Goal: Task Accomplishment & Management: Use online tool/utility

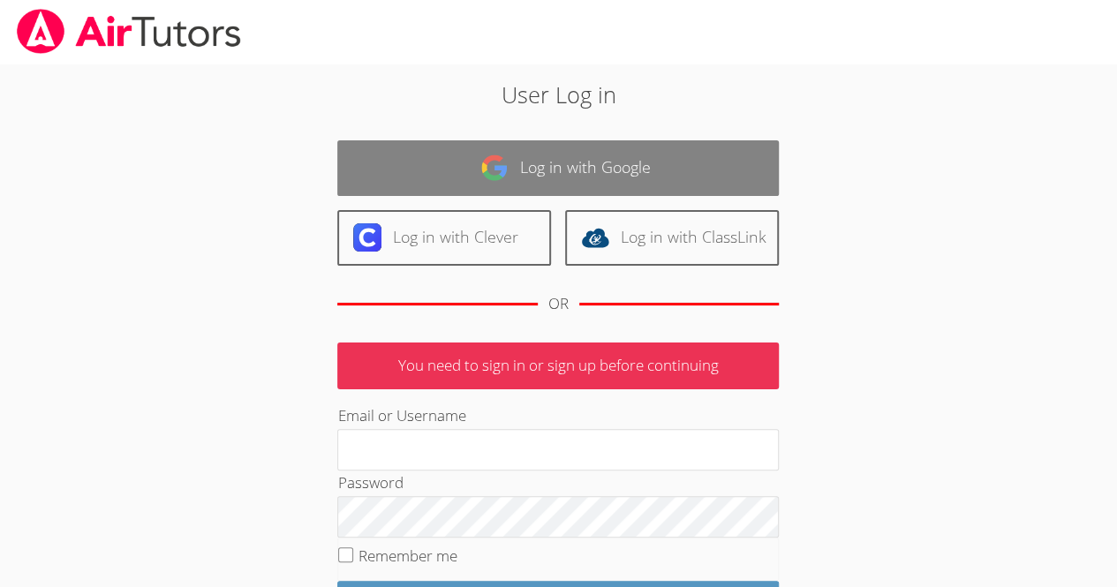
click at [504, 170] on img at bounding box center [494, 168] width 28 height 28
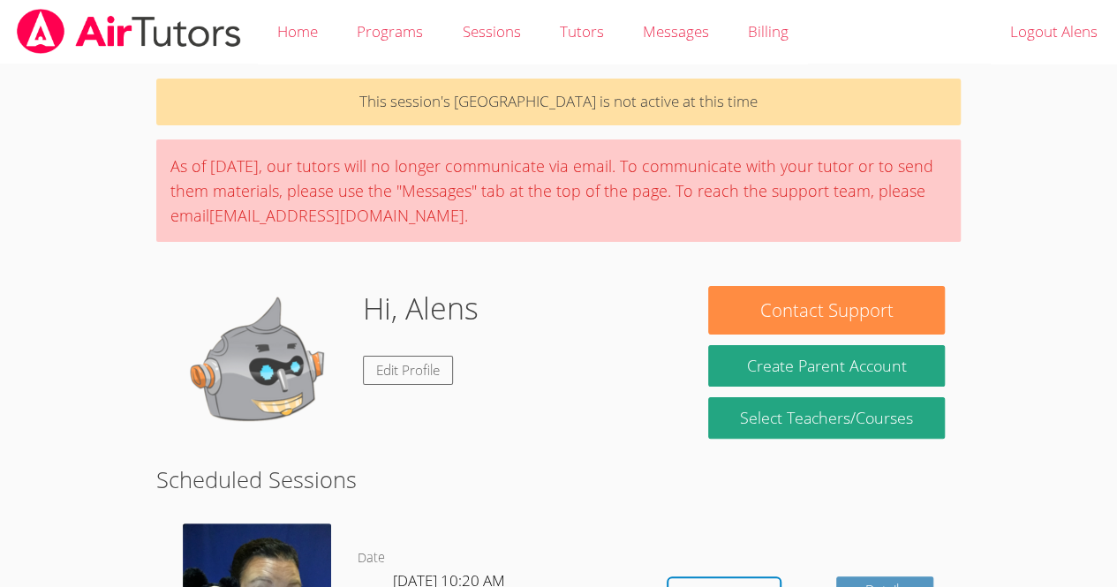
click at [673, 406] on div "Hi, Alens Edit Profile" at bounding box center [424, 374] width 504 height 177
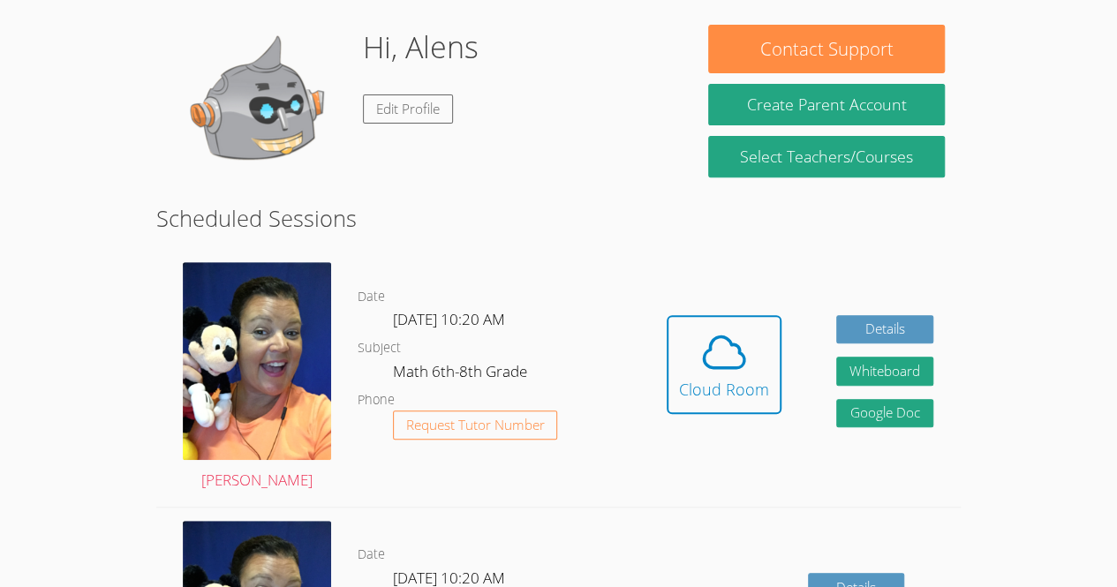
scroll to position [291, 0]
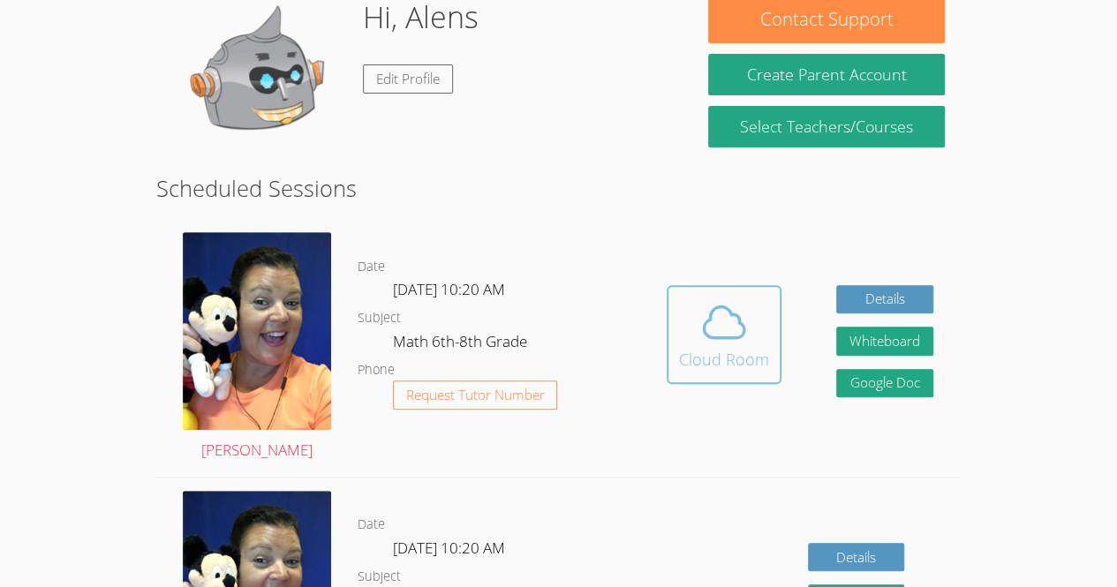
click at [721, 364] on div "Cloud Room" at bounding box center [724, 359] width 90 height 25
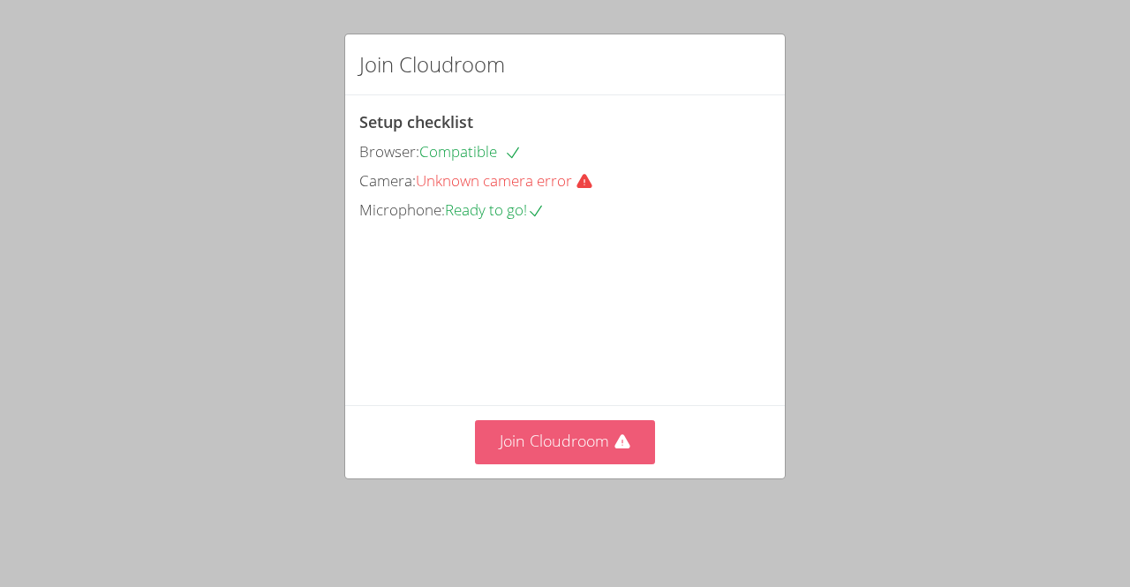
click at [535, 464] on button "Join Cloudroom" at bounding box center [565, 441] width 181 height 43
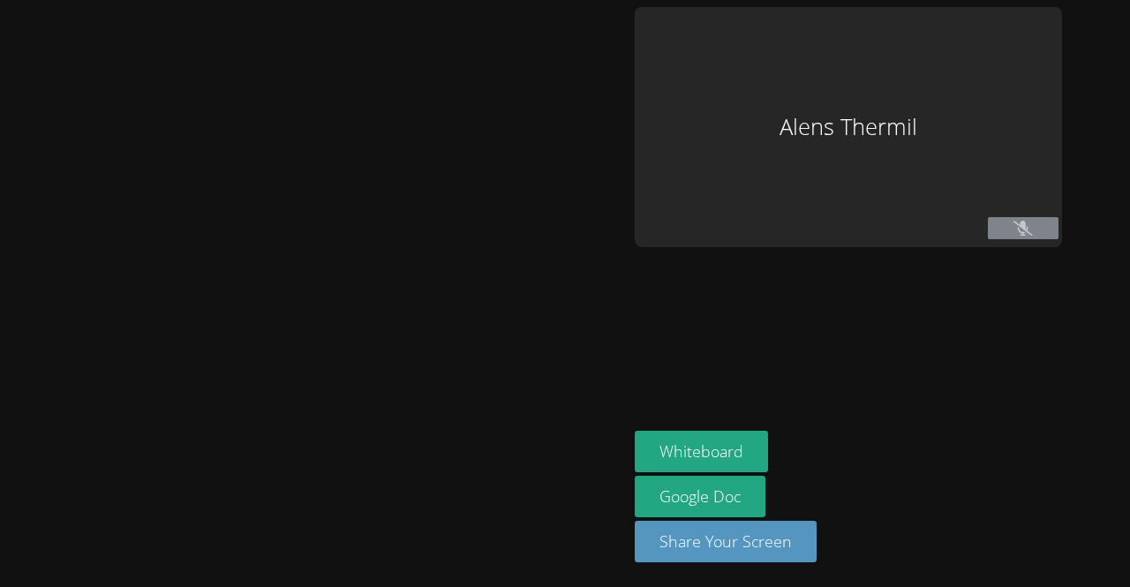
click at [540, 465] on div at bounding box center [314, 293] width 614 height 573
